Goal: Information Seeking & Learning: Learn about a topic

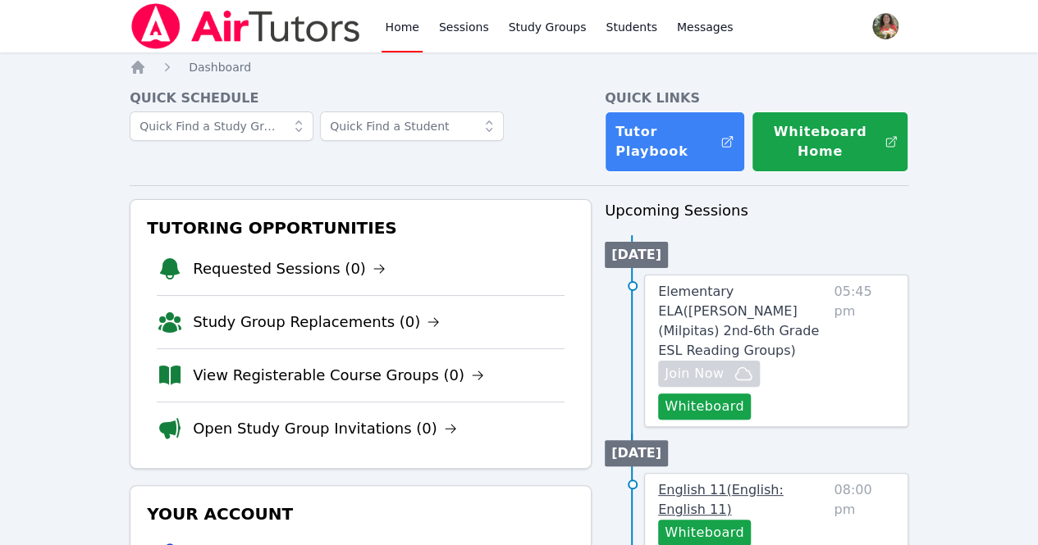
click at [713, 482] on span "English 11 ( English: English 11 )" at bounding box center [720, 499] width 125 height 35
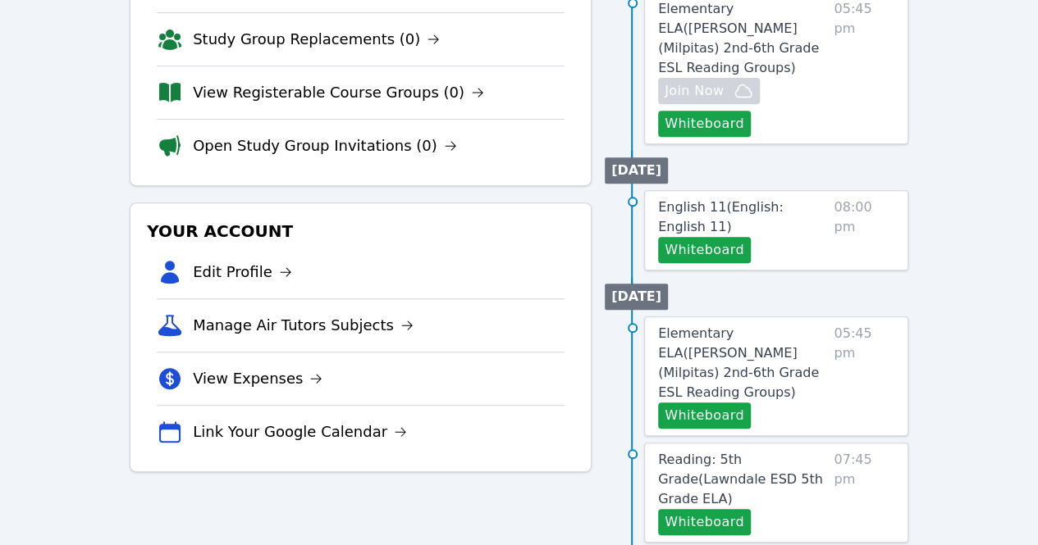
scroll to position [284, 0]
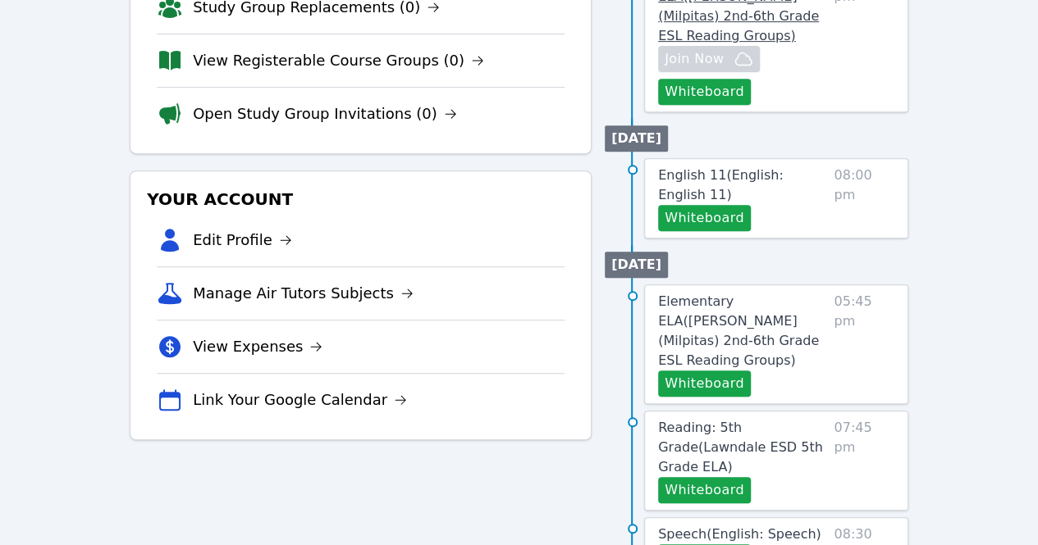
scroll to position [316, 0]
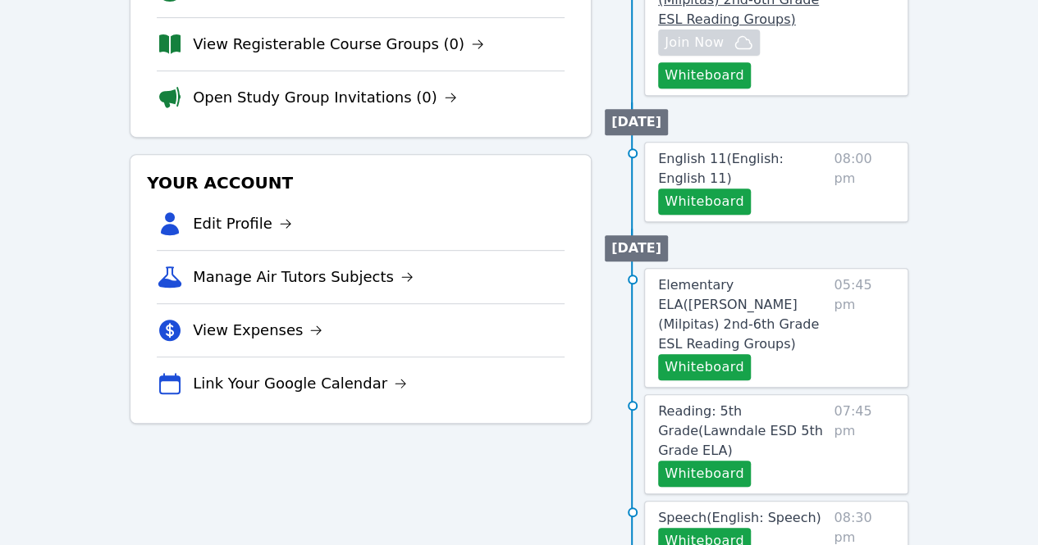
scroll to position [370, 0]
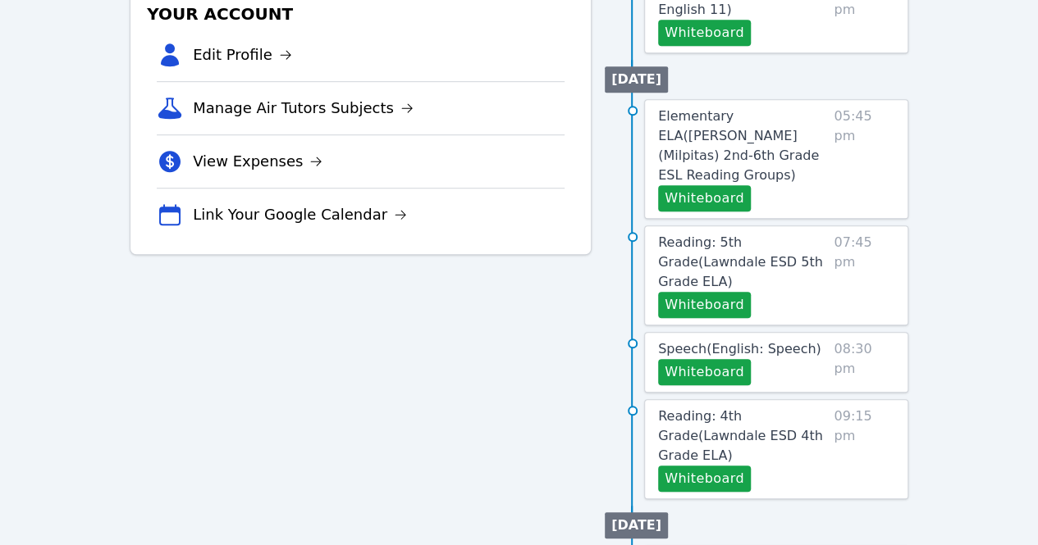
scroll to position [501, 0]
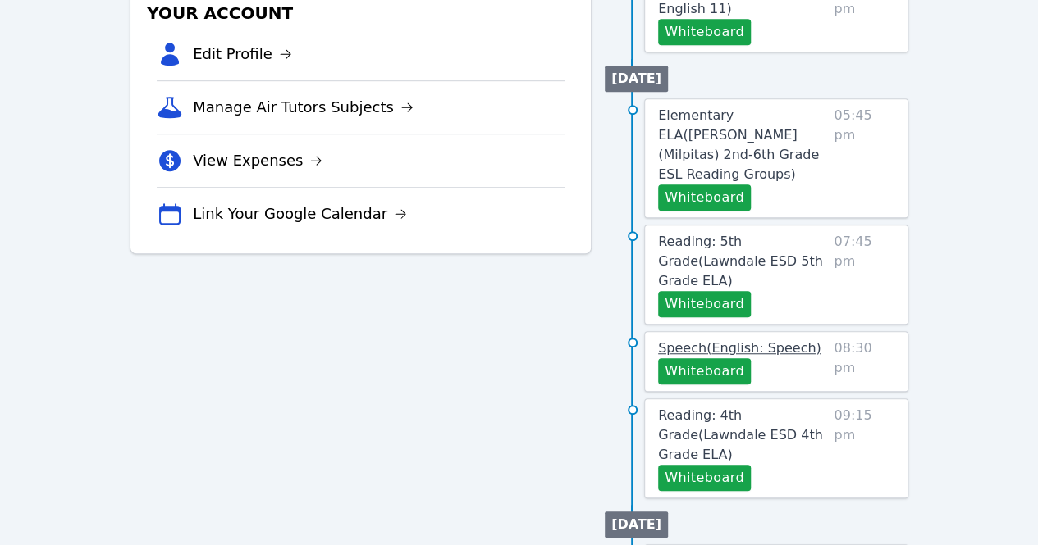
click at [774, 340] on span "Speech ( English: Speech )" at bounding box center [739, 348] width 163 height 16
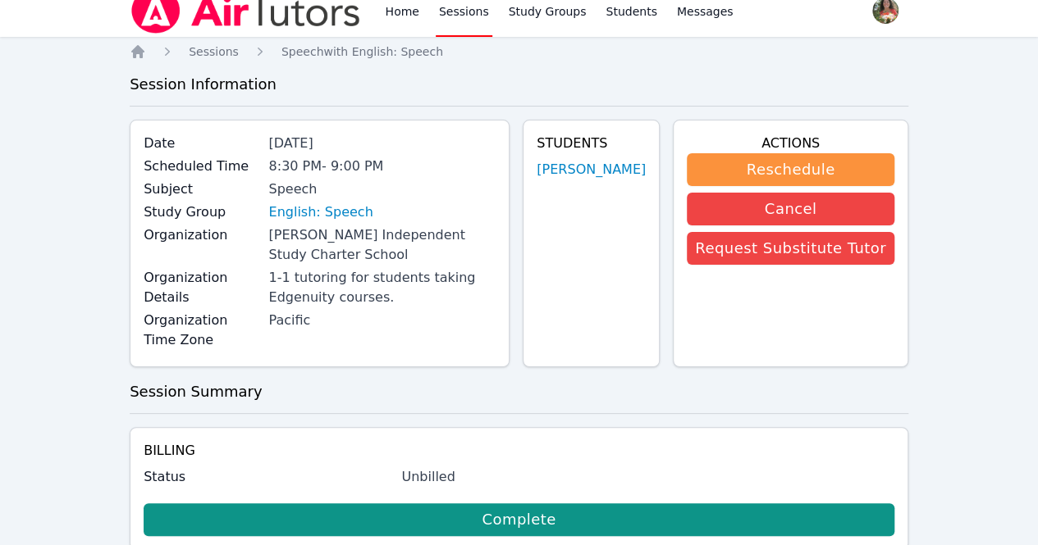
scroll to position [16, 0]
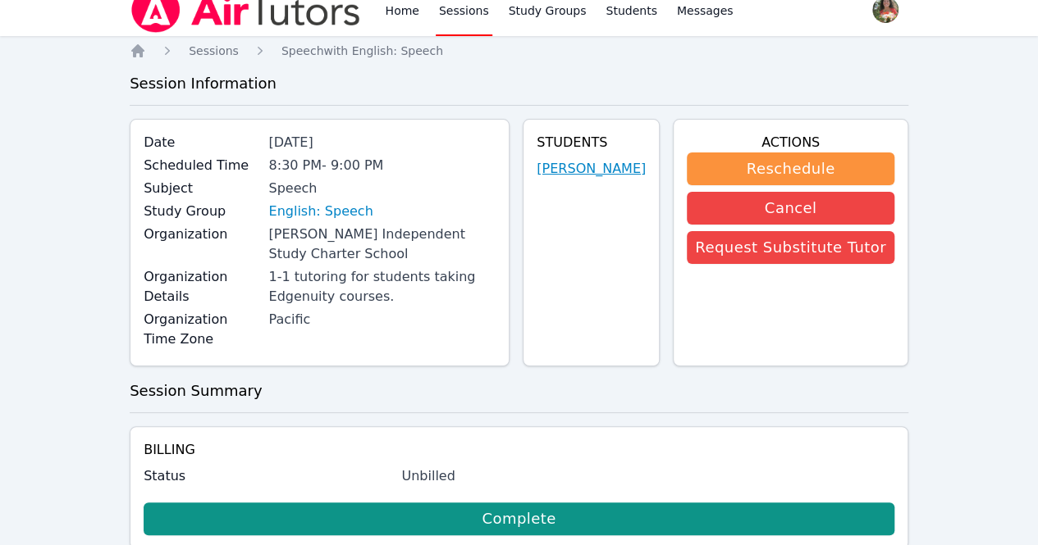
click at [617, 166] on link "Ahmad Ali Sayeed" at bounding box center [590, 169] width 109 height 20
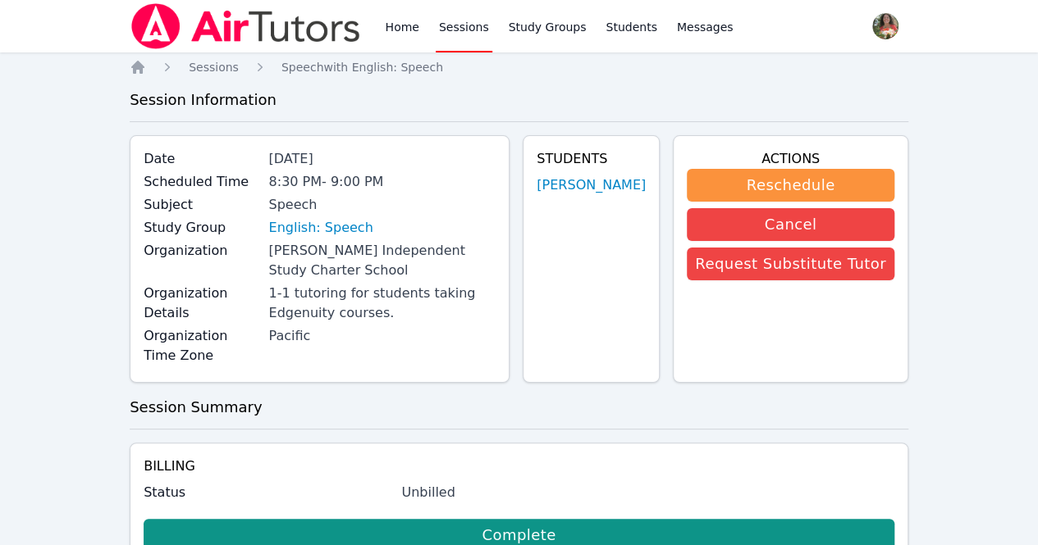
scroll to position [16, 0]
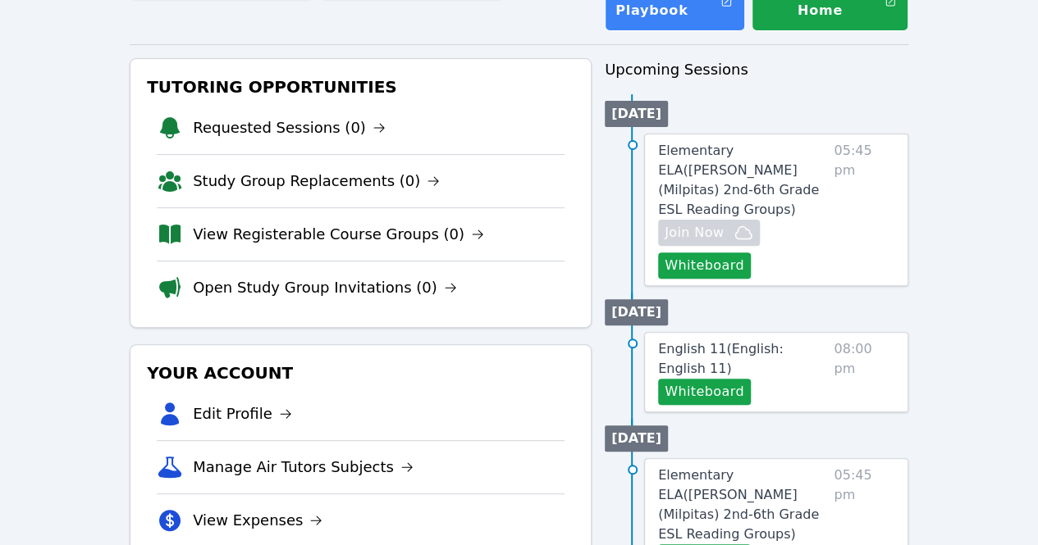
scroll to position [143, 0]
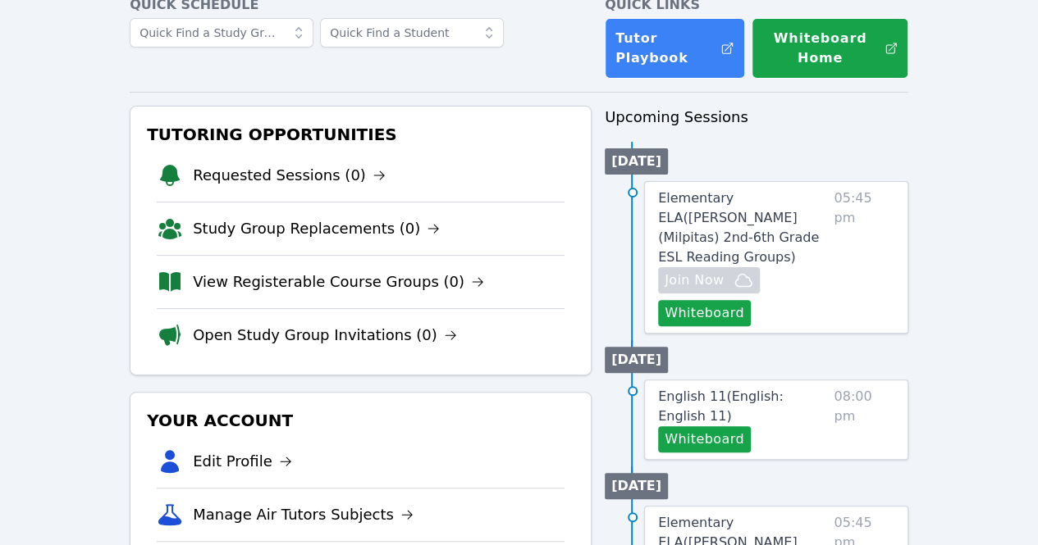
scroll to position [98, 0]
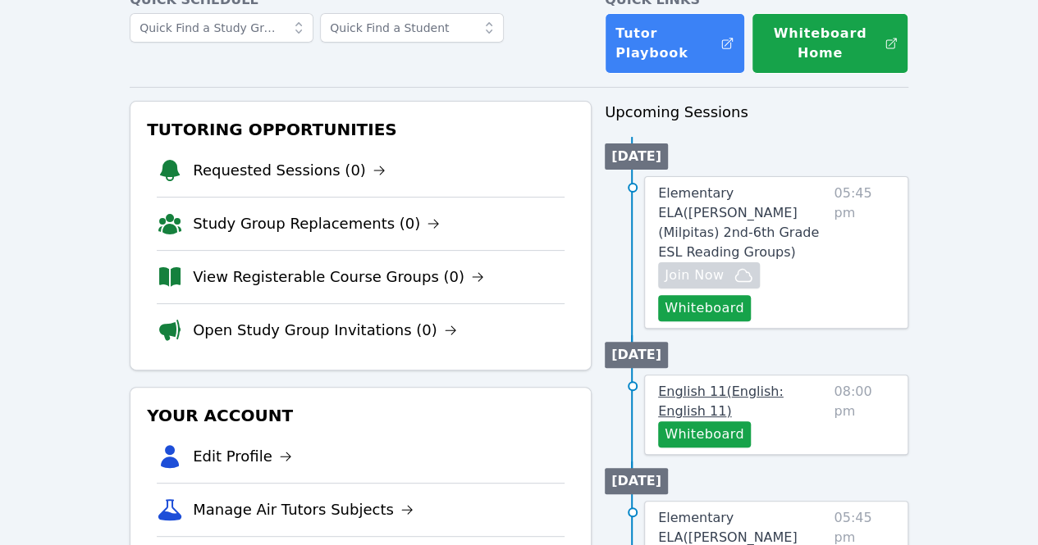
click at [707, 384] on span "English 11 ( English: English 11 )" at bounding box center [720, 401] width 125 height 35
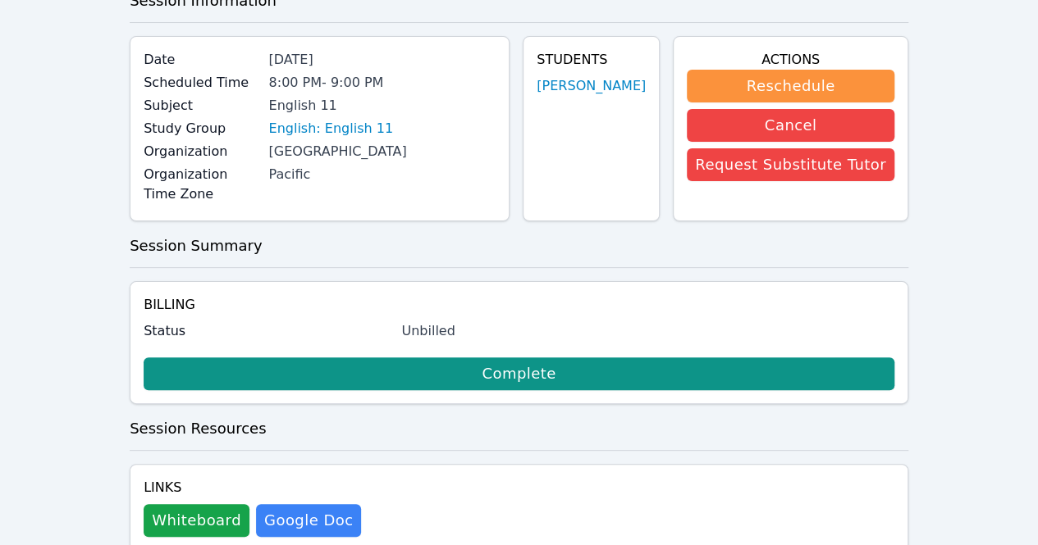
scroll to position [100, 0]
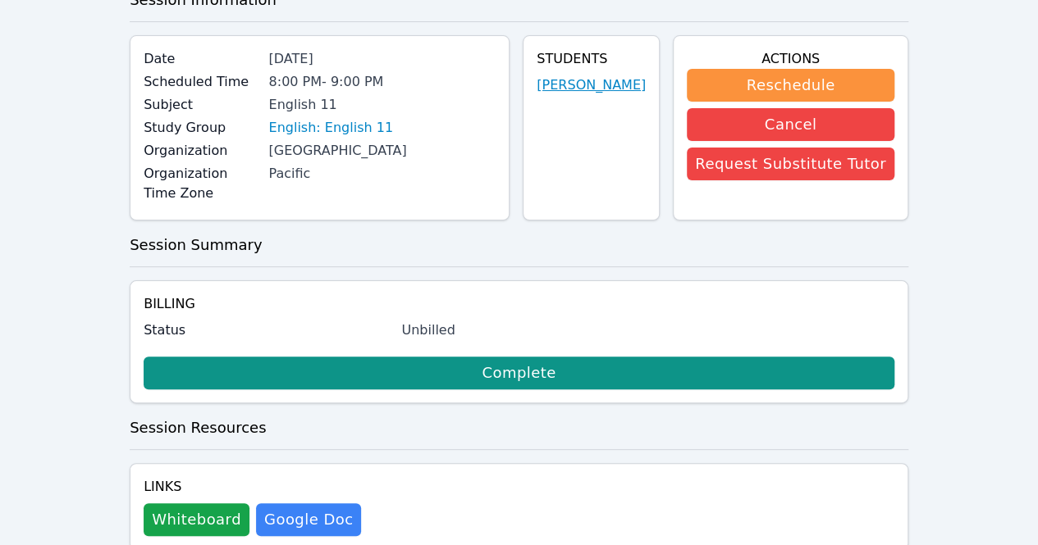
click at [590, 86] on link "Luis Sanchez" at bounding box center [590, 85] width 109 height 20
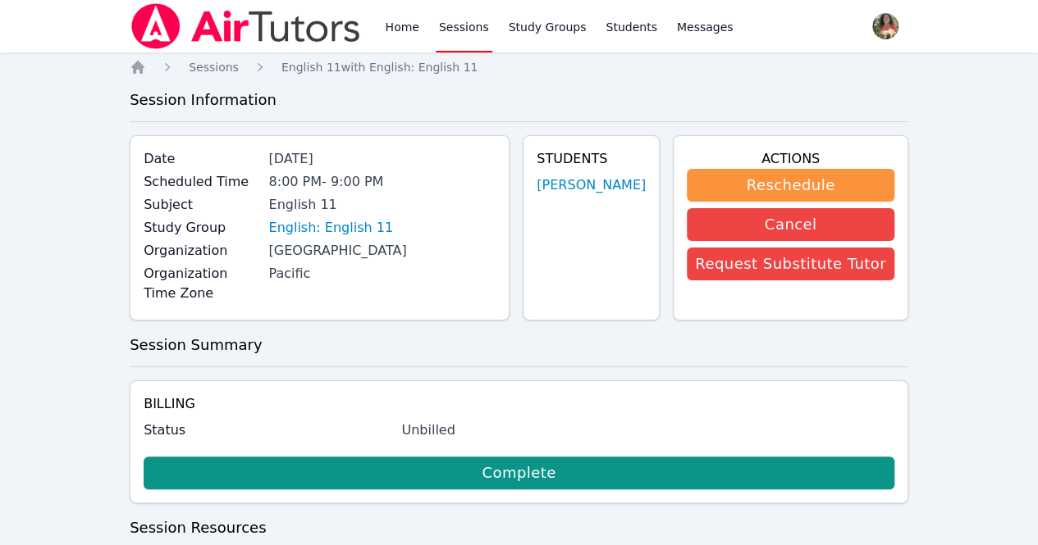
scroll to position [100, 0]
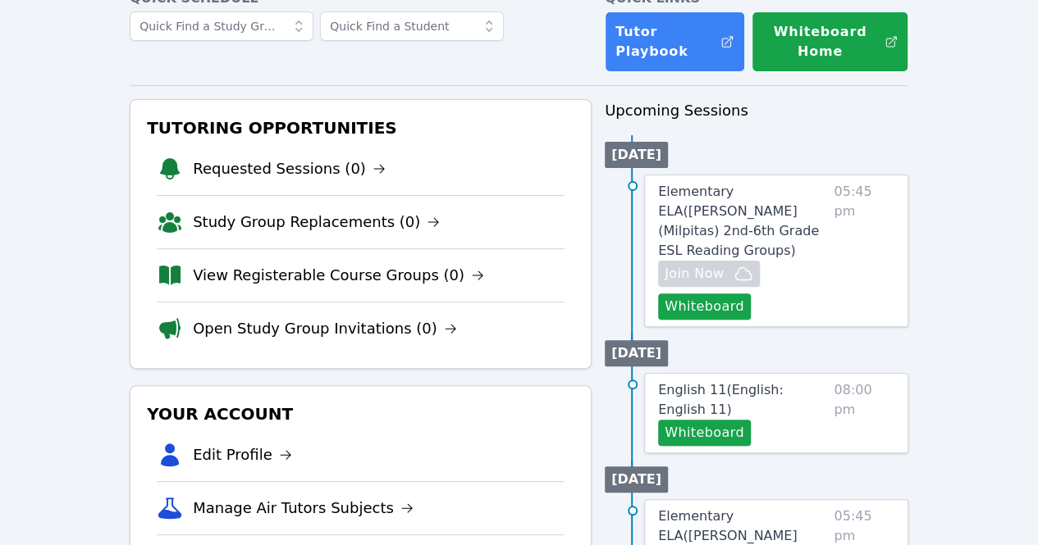
scroll to position [98, 0]
